Goal: Task Accomplishment & Management: Manage account settings

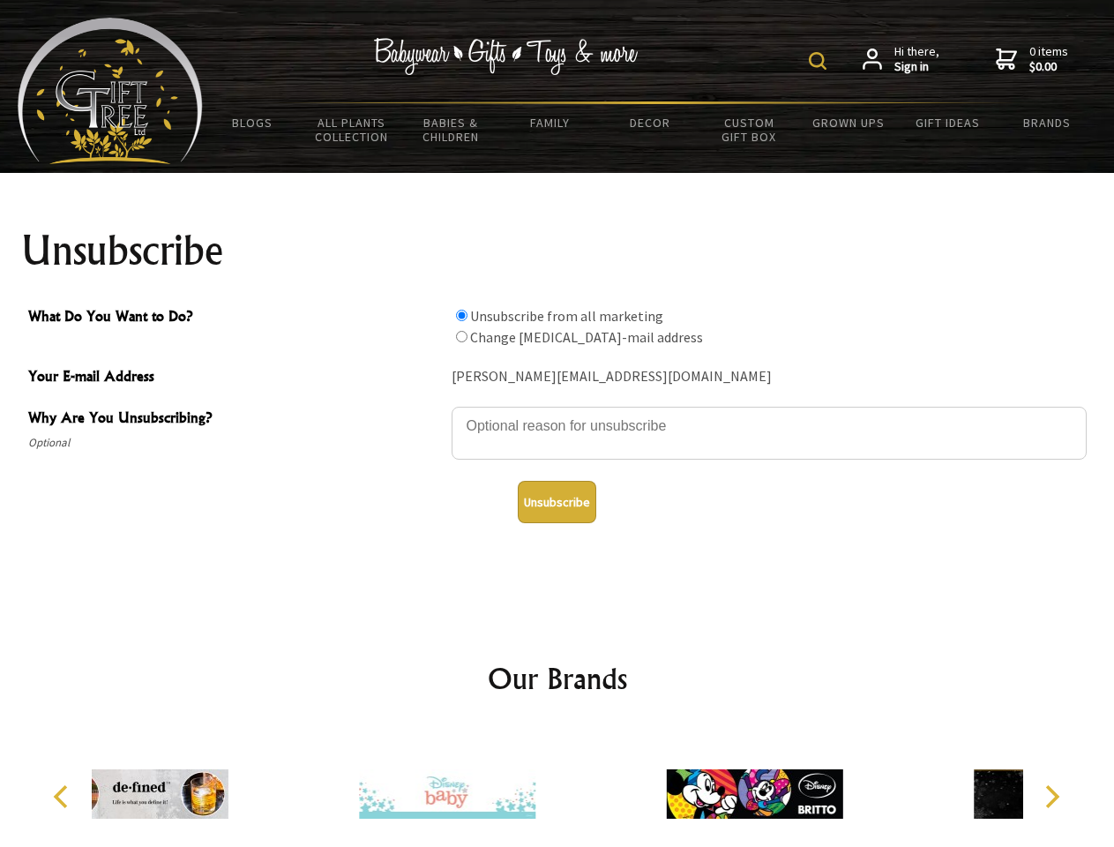
click at [821, 61] on img at bounding box center [818, 61] width 18 height 18
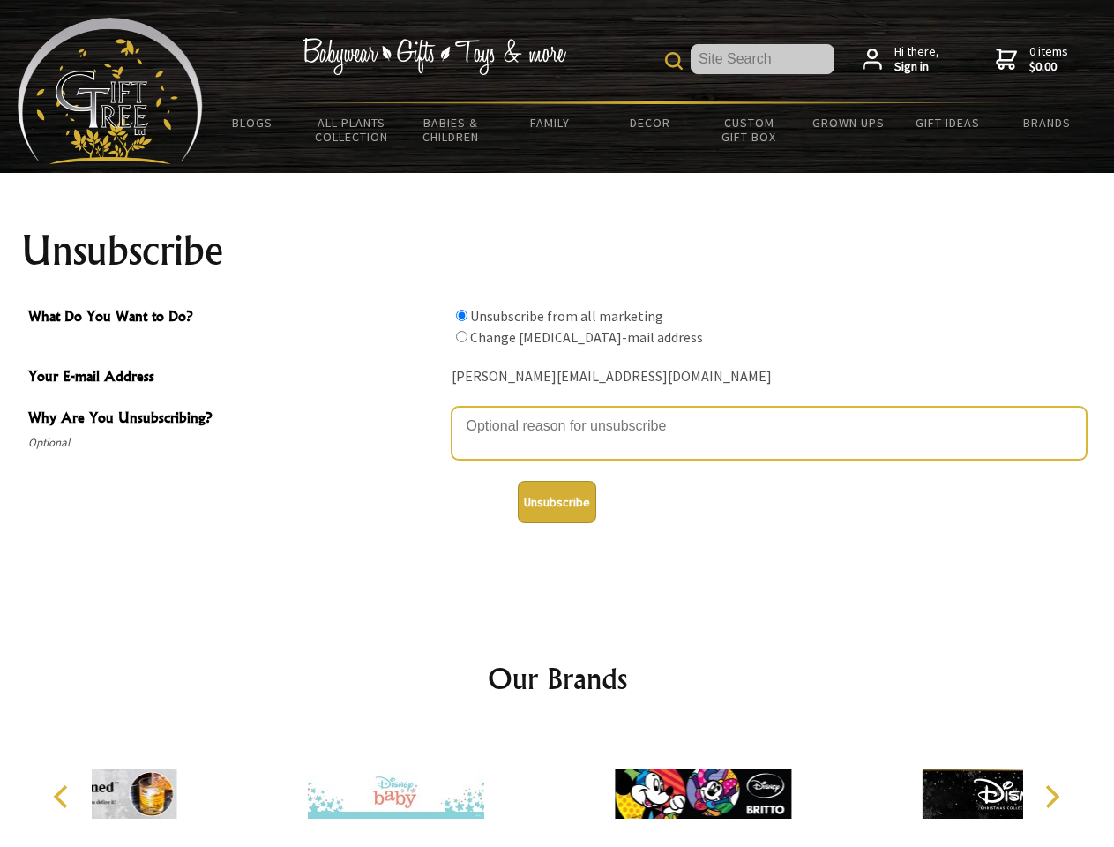
click at [558, 413] on textarea "Why Are You Unsubscribing?" at bounding box center [769, 433] width 635 height 53
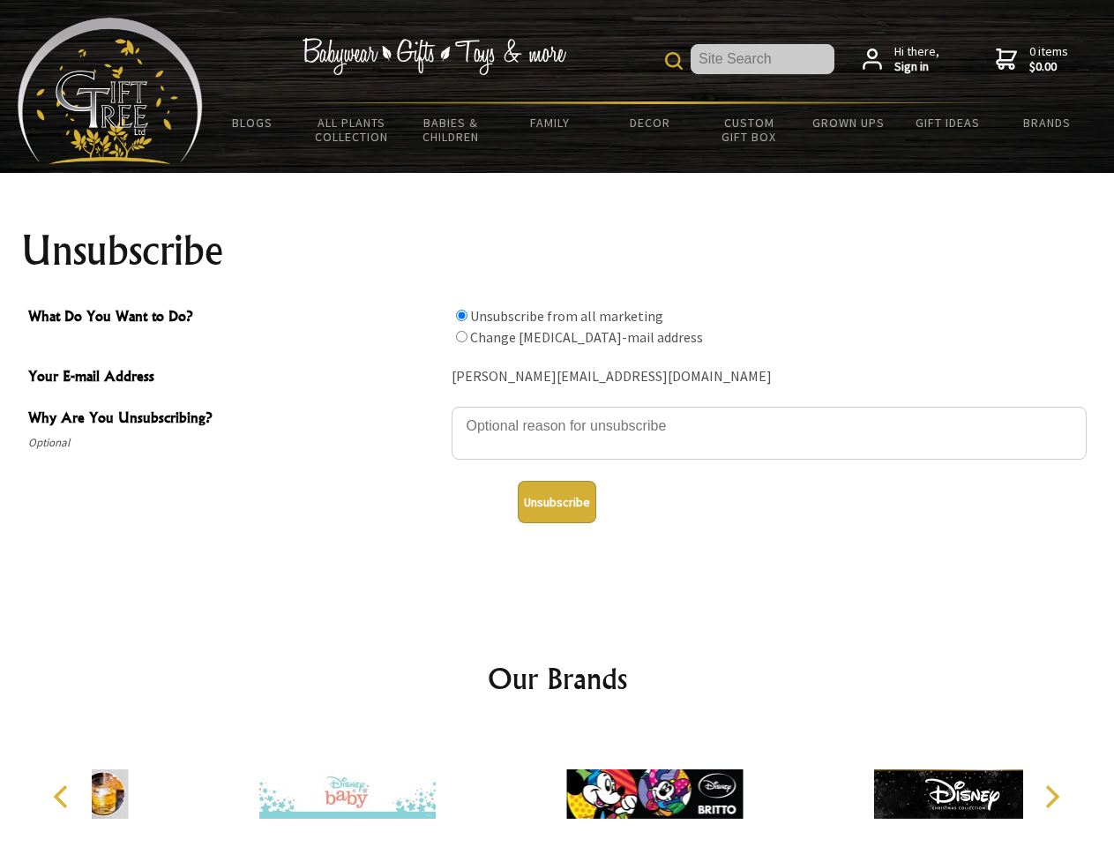
click at [461, 315] on input "What Do You Want to Do?" at bounding box center [461, 315] width 11 height 11
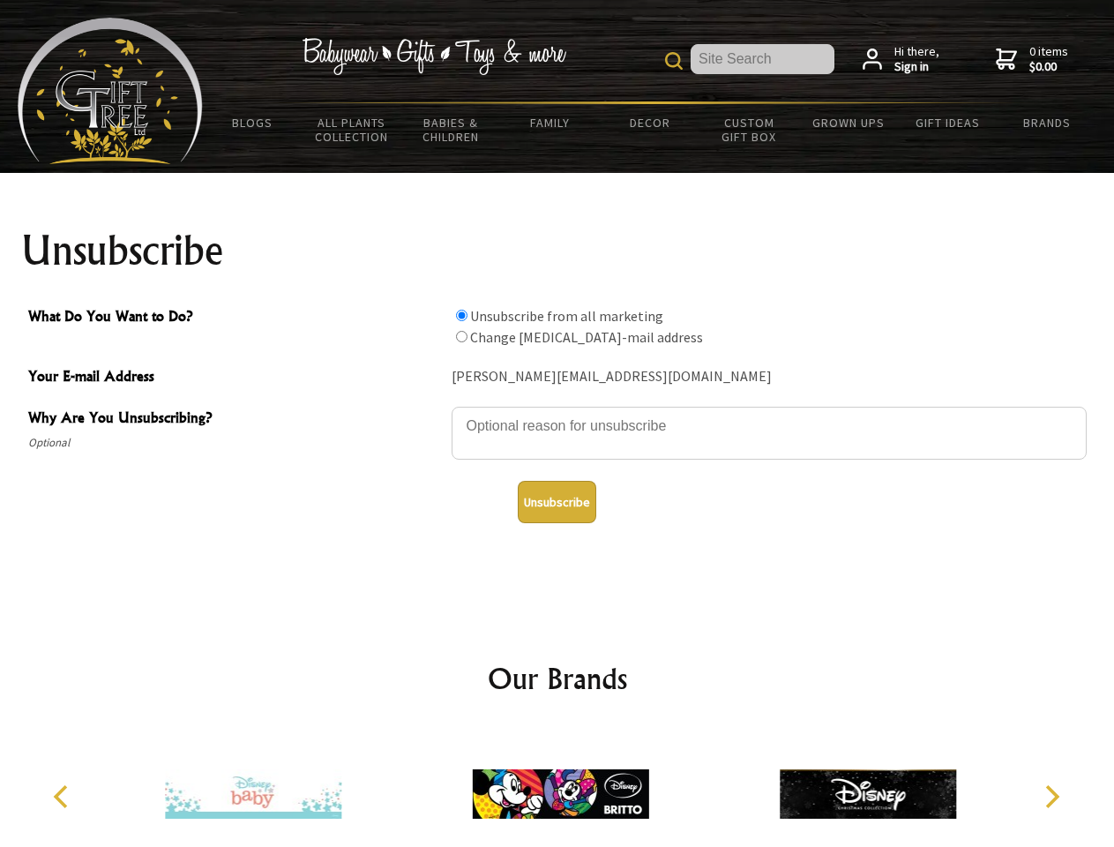
click at [461, 336] on input "What Do You Want to Do?" at bounding box center [461, 336] width 11 height 11
radio input "true"
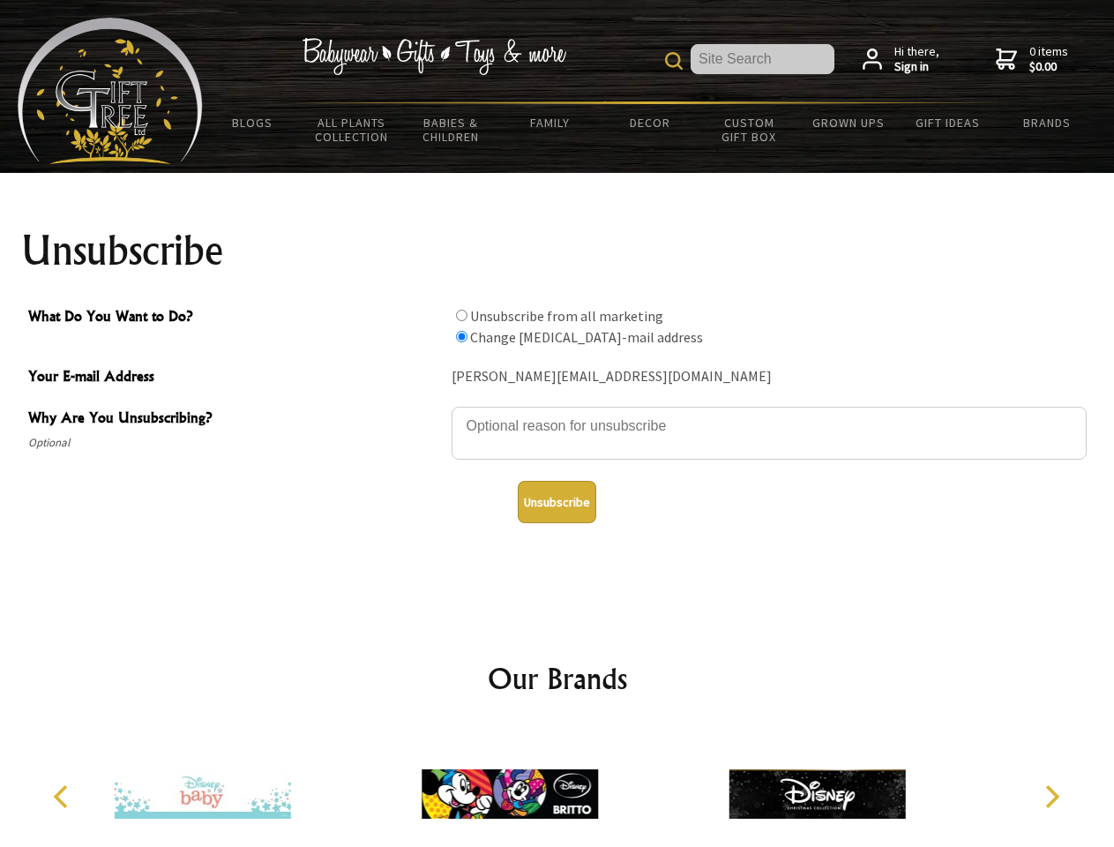
click at [557, 502] on button "Unsubscribe" at bounding box center [557, 502] width 79 height 42
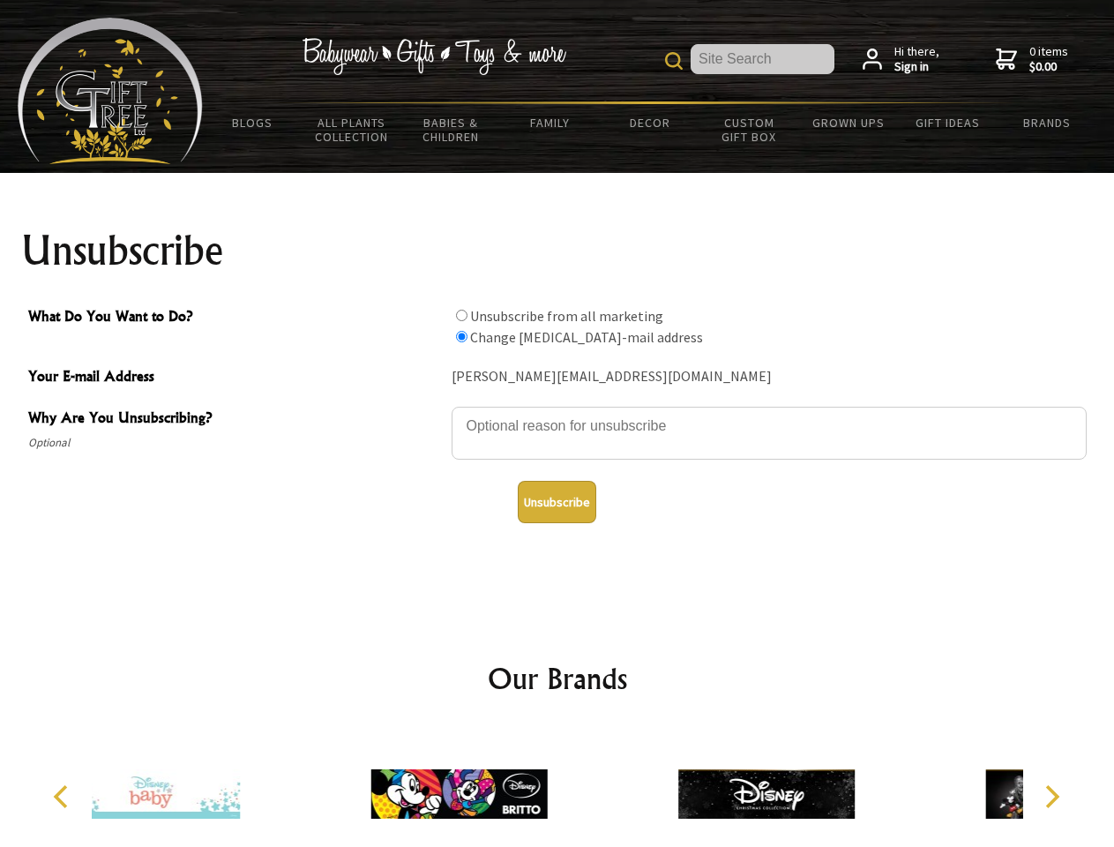
click at [558, 787] on div at bounding box center [458, 797] width 307 height 138
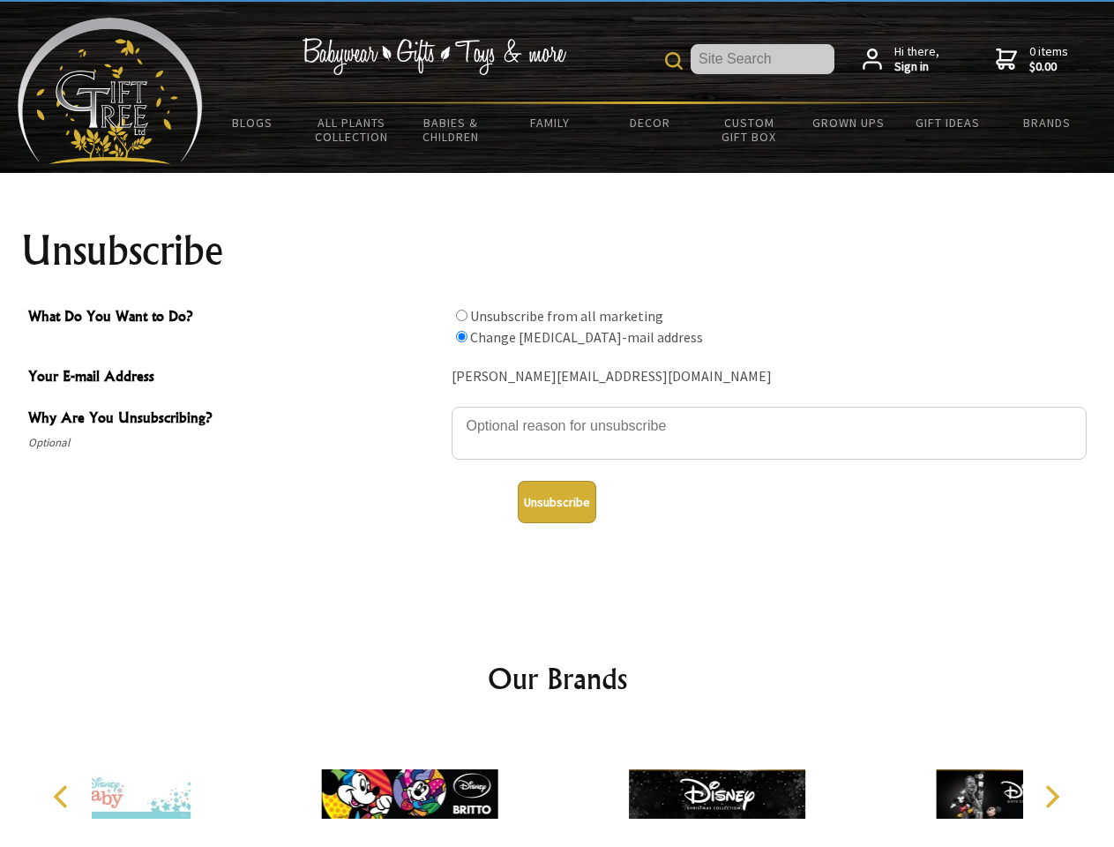
click at [64, 797] on icon "Previous" at bounding box center [62, 796] width 23 height 23
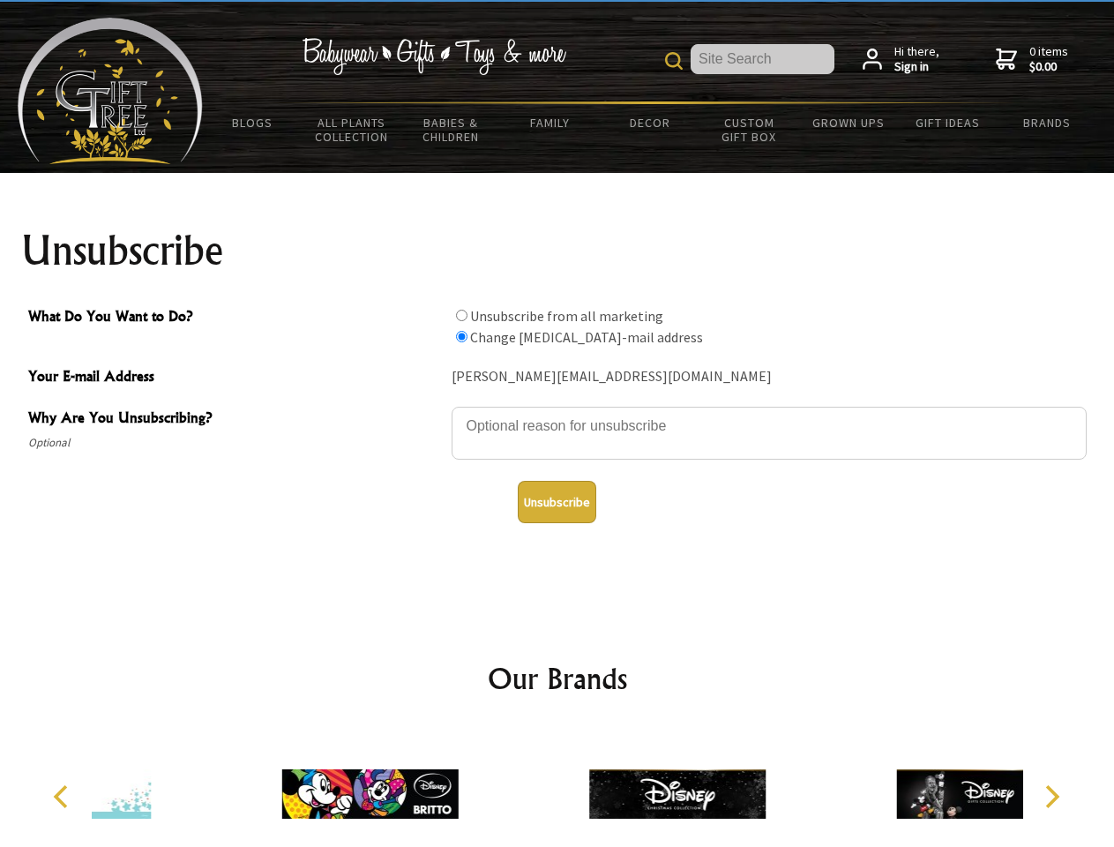
click at [1052, 797] on icon "Next" at bounding box center [1050, 796] width 23 height 23
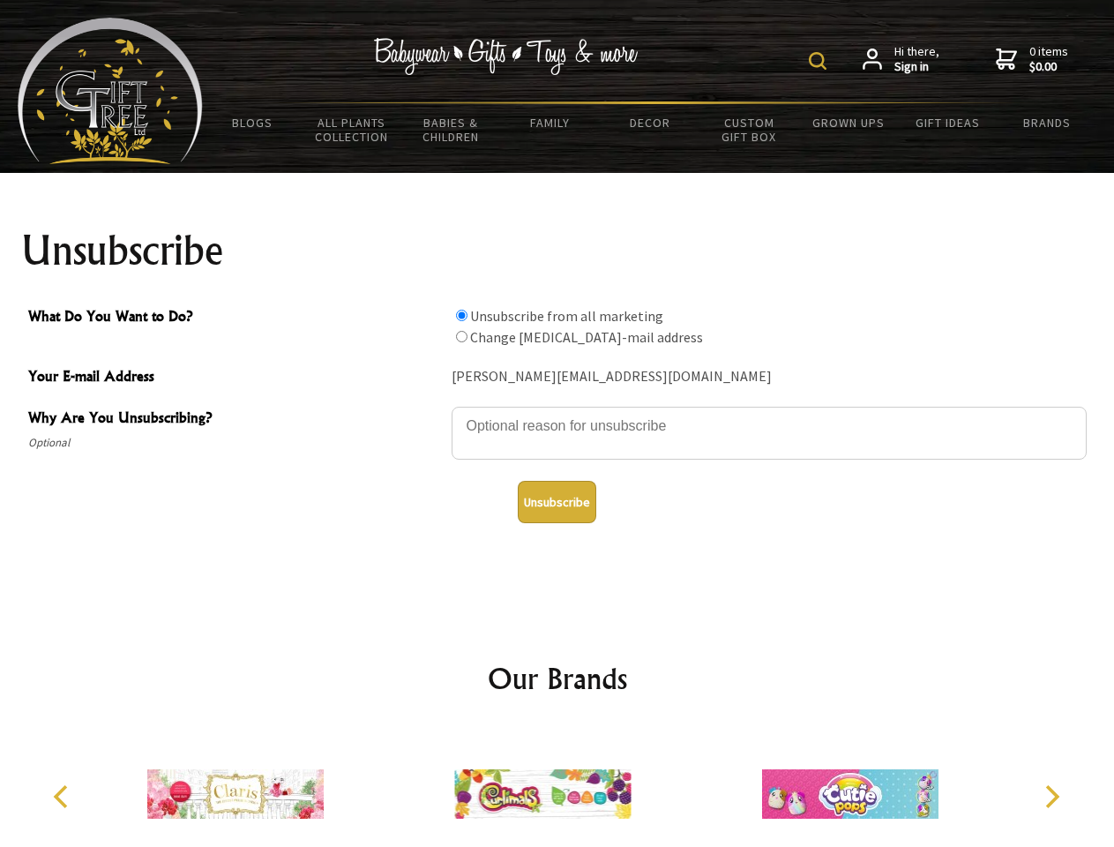
click at [821, 61] on img at bounding box center [818, 61] width 18 height 18
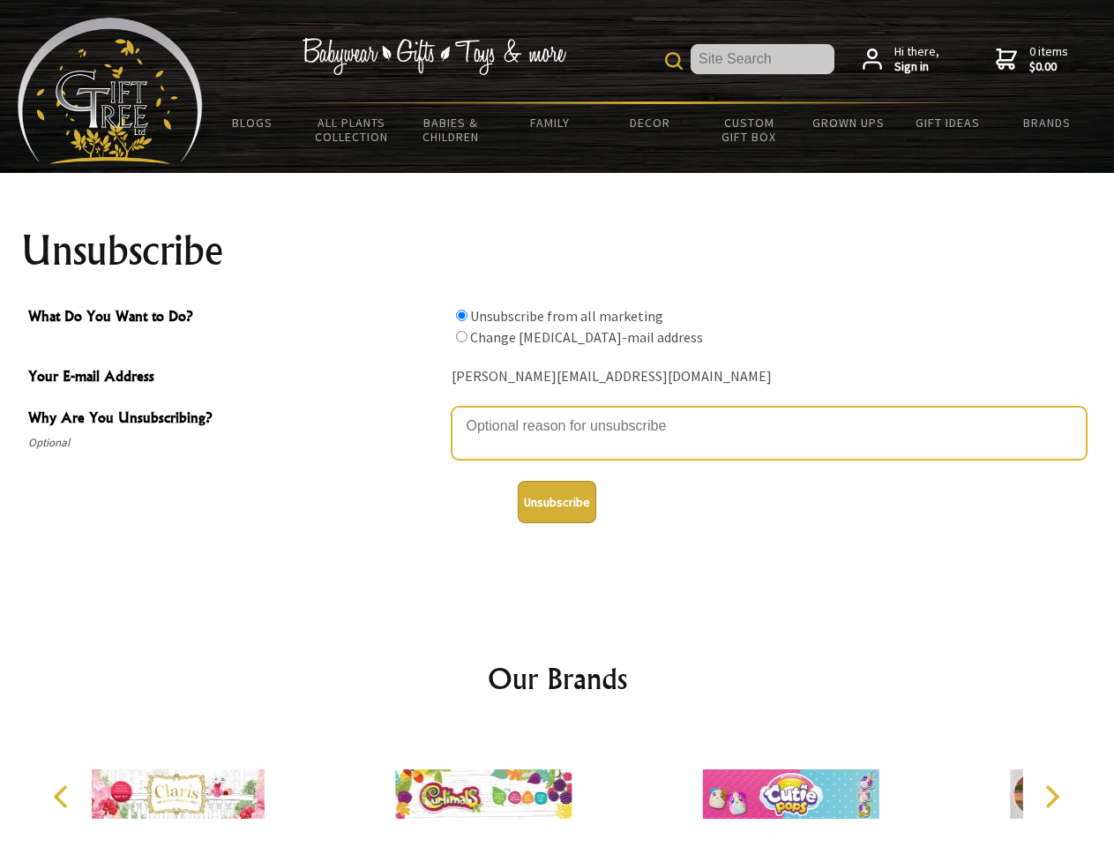
click at [558, 413] on textarea "Why Are You Unsubscribing?" at bounding box center [769, 433] width 635 height 53
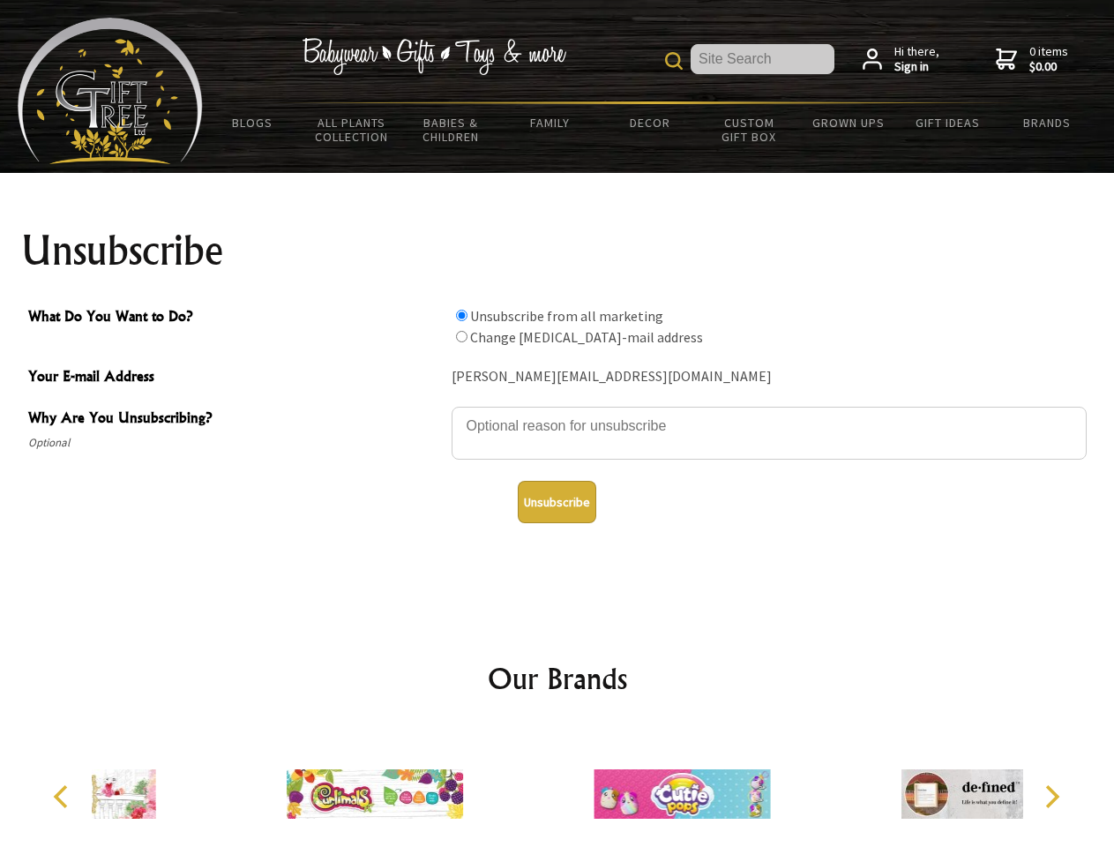
click at [461, 315] on input "What Do You Want to Do?" at bounding box center [461, 315] width 11 height 11
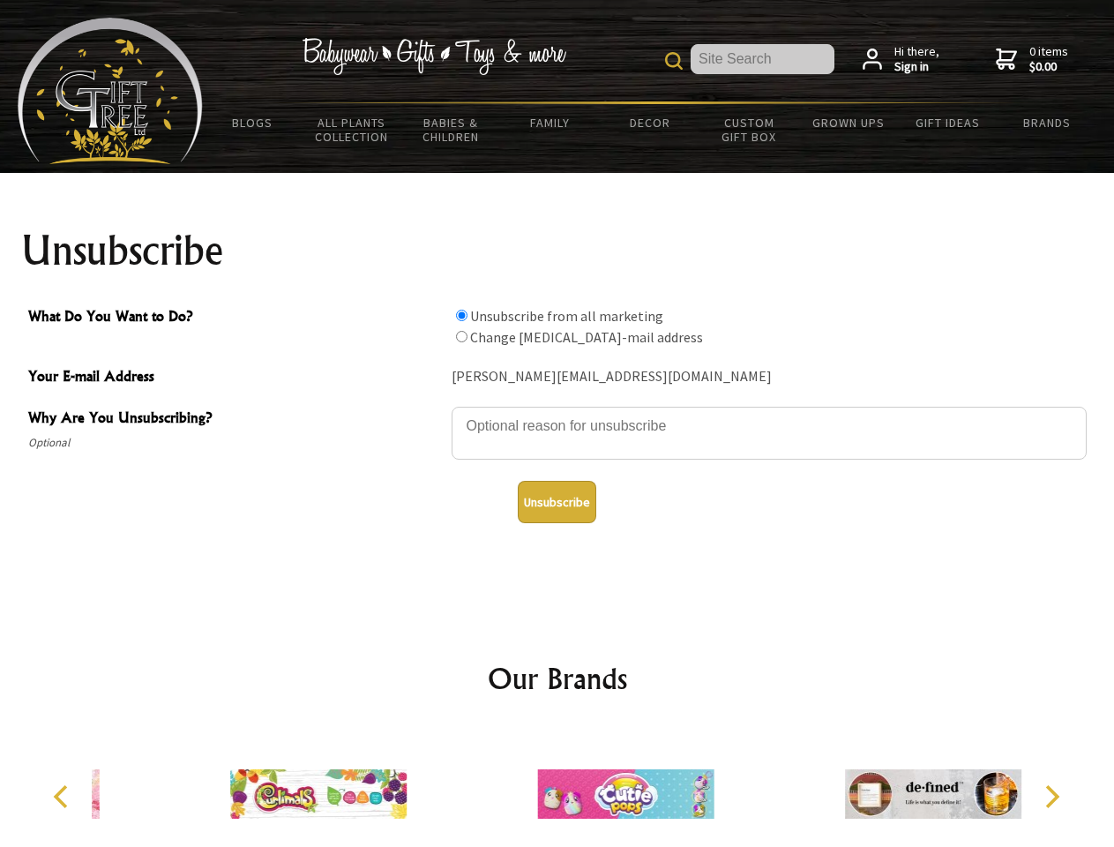
click at [461, 336] on input "What Do You Want to Do?" at bounding box center [461, 336] width 11 height 11
radio input "true"
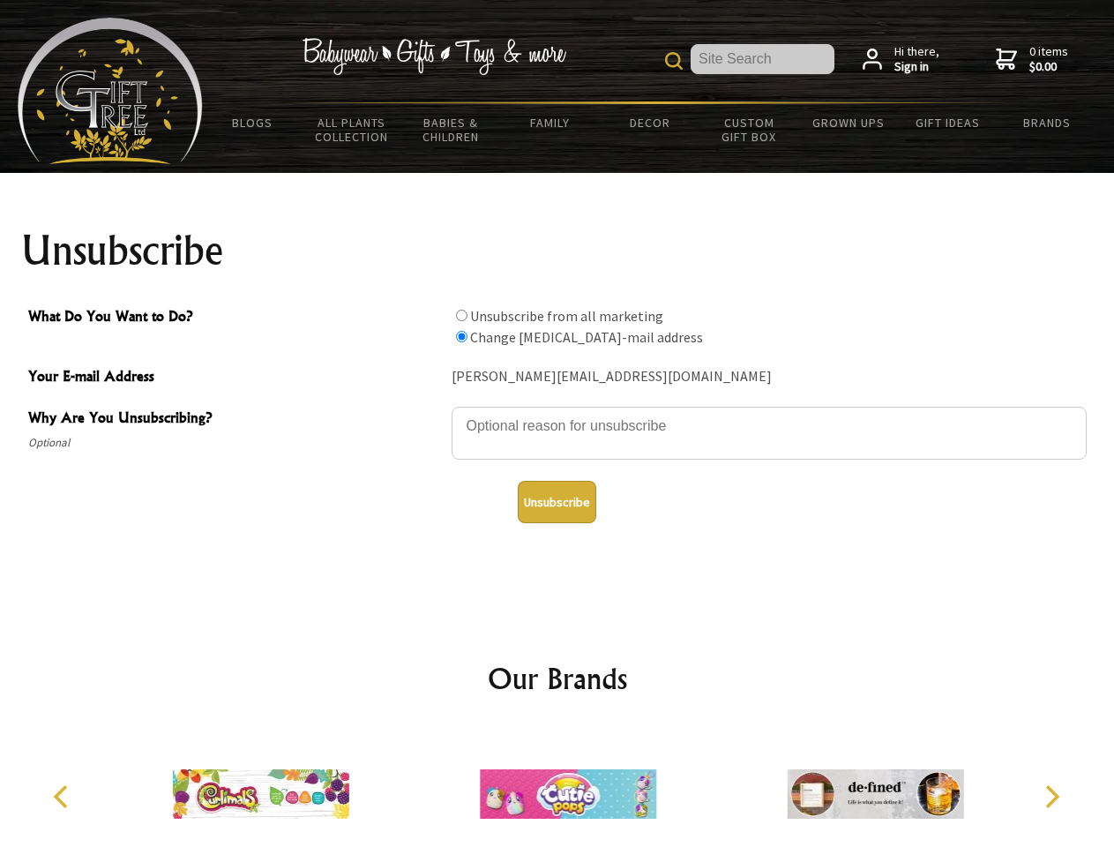
click at [557, 502] on button "Unsubscribe" at bounding box center [557, 502] width 79 height 42
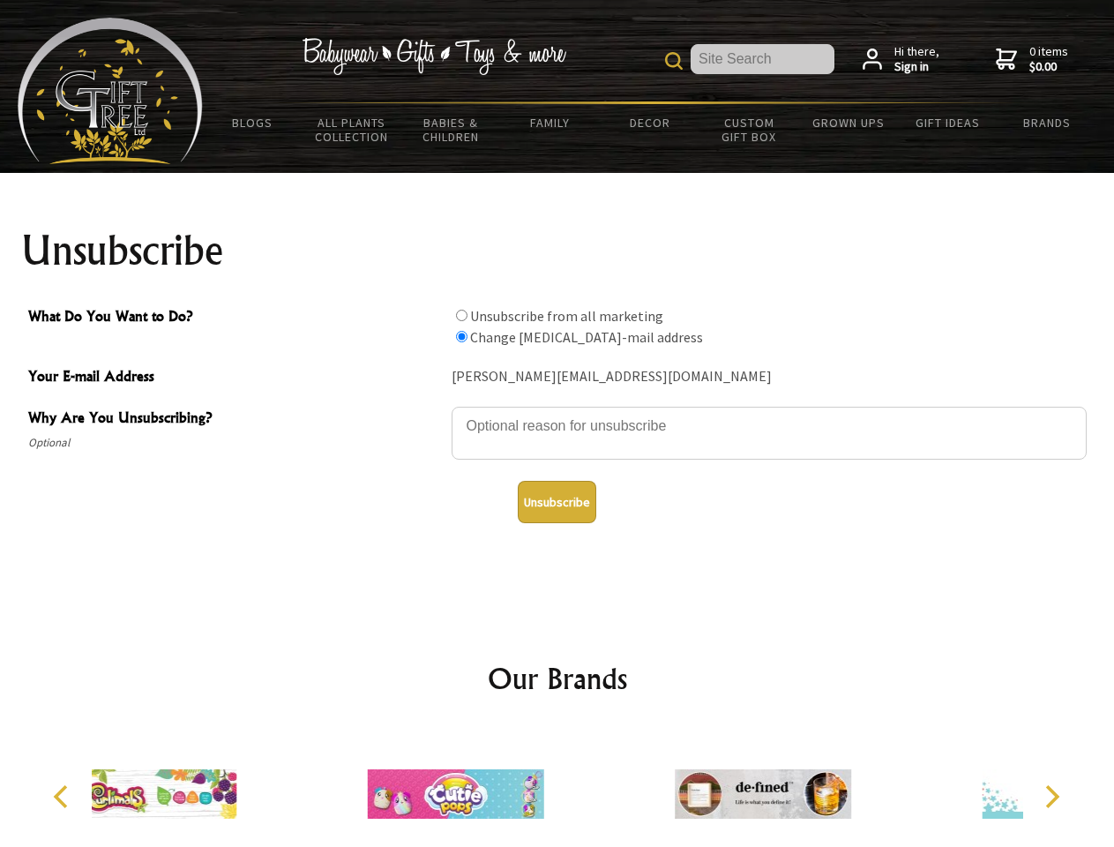
click at [64, 797] on icon "Previous" at bounding box center [62, 796] width 23 height 23
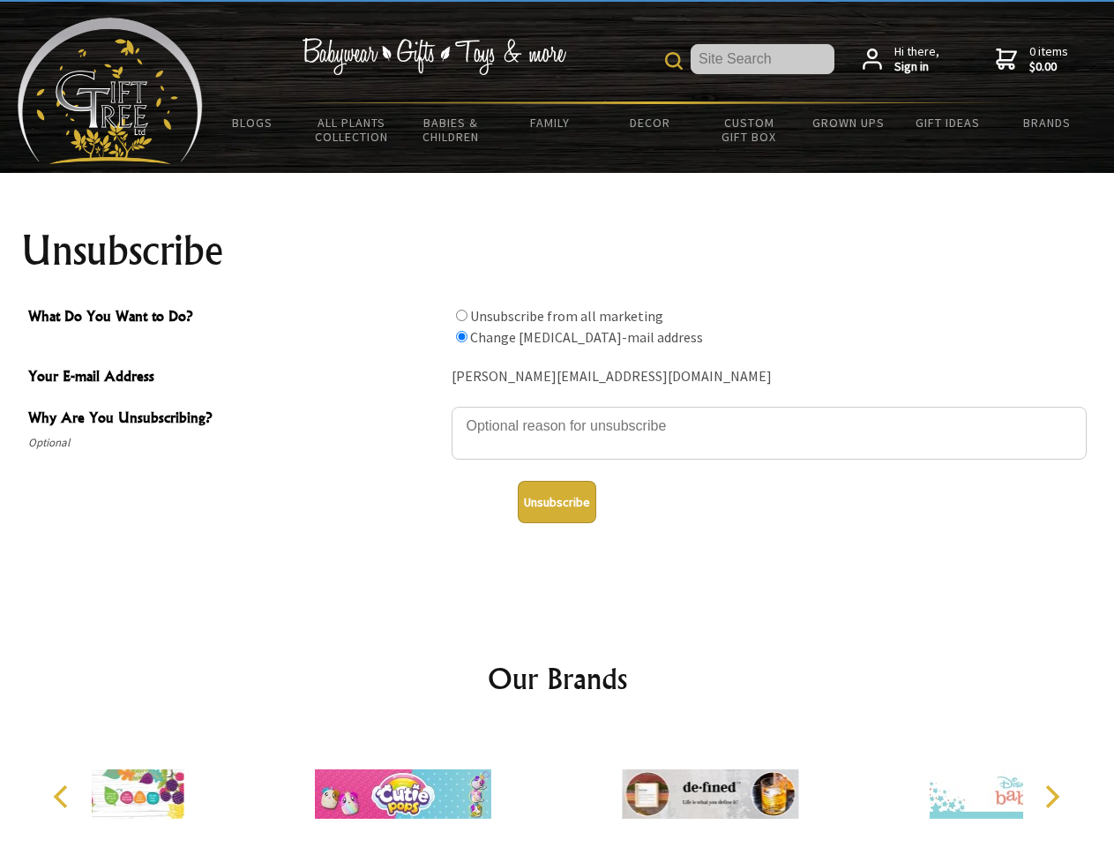
click at [1052, 797] on icon "Next" at bounding box center [1050, 796] width 23 height 23
